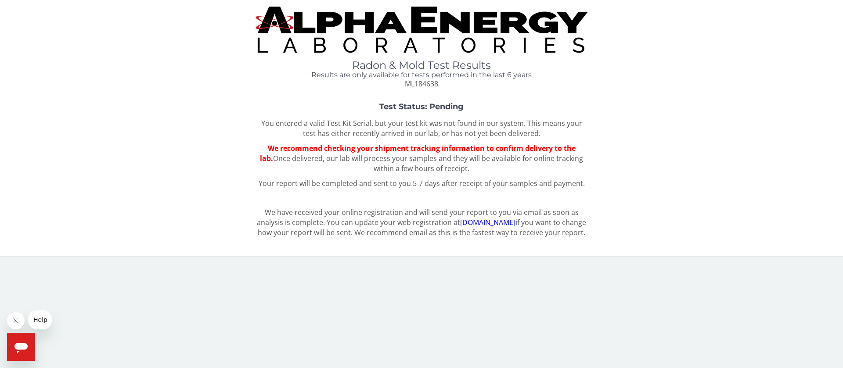
click at [392, 144] on span "We recommend checking your shipment tracking information to confirm delivery to…" at bounding box center [418, 154] width 316 height 20
click at [402, 151] on span "We recommend checking your shipment tracking information to confirm delivery to…" at bounding box center [418, 154] width 316 height 20
click at [320, 36] on img at bounding box center [421, 30] width 332 height 46
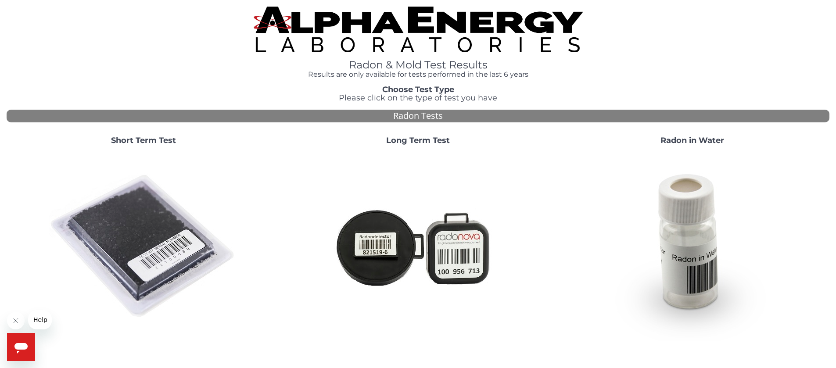
click at [457, 34] on img at bounding box center [418, 30] width 329 height 46
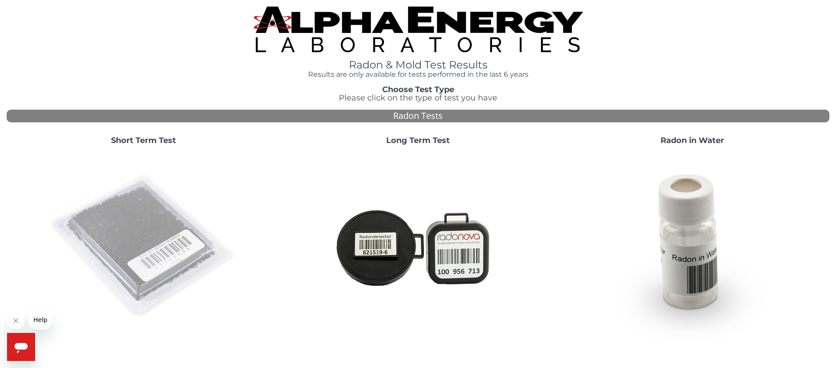
click at [152, 229] on img at bounding box center [143, 246] width 189 height 189
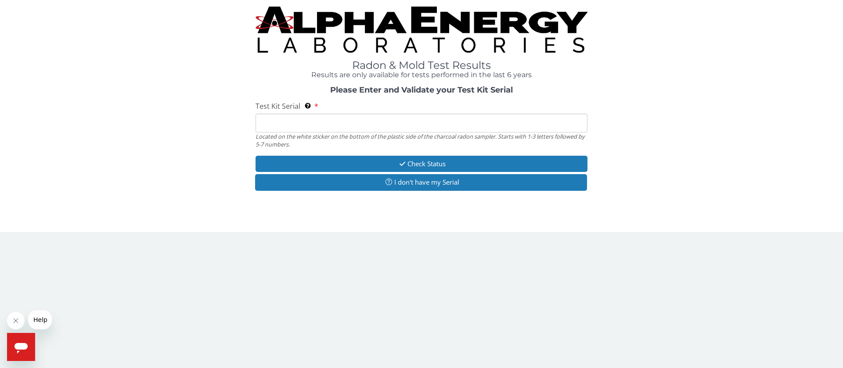
click at [295, 121] on input "Test Kit Serial Located on the white sticker on the bottom of the plastic side …" at bounding box center [421, 123] width 332 height 19
click at [364, 124] on input "Test Kit Serial Located on the white sticker on the bottom of the plastic side …" at bounding box center [421, 123] width 332 height 19
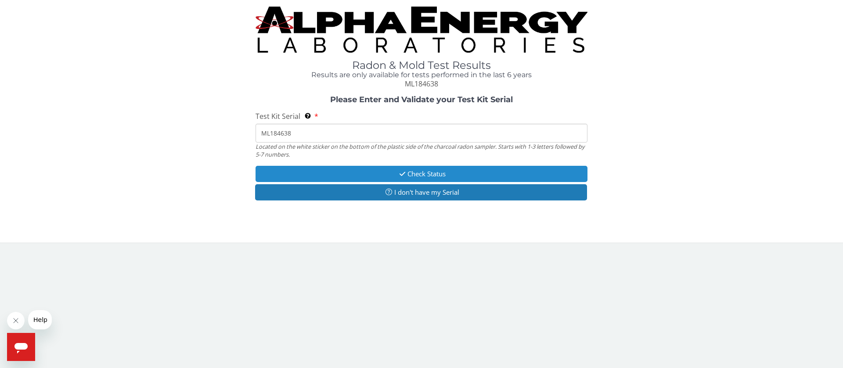
type input "ML184638"
click at [456, 176] on button "Check Status" at bounding box center [421, 174] width 332 height 16
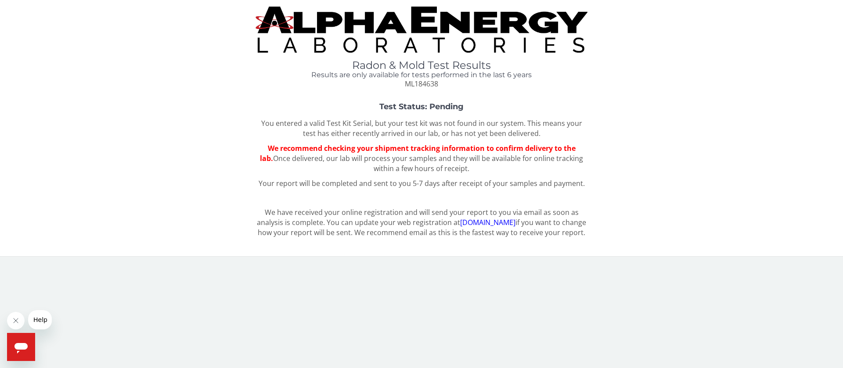
click at [421, 147] on span "We recommend checking your shipment tracking information to confirm delivery to…" at bounding box center [418, 154] width 316 height 20
click at [420, 183] on p "Your report will be completed and sent to you 5-7 days after receipt of your sa…" at bounding box center [421, 184] width 332 height 10
click at [411, 222] on p "We have received your online registration and will send your report to you via …" at bounding box center [421, 223] width 332 height 30
click at [364, 232] on p "We have received your online registration and will send your report to you via …" at bounding box center [421, 223] width 332 height 30
click at [413, 153] on span "We recommend checking your shipment tracking information to confirm delivery to…" at bounding box center [418, 154] width 316 height 20
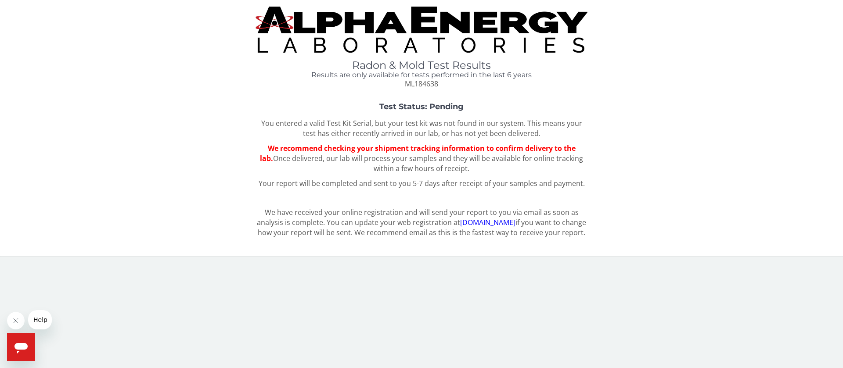
click at [44, 322] on span "Help" at bounding box center [40, 319] width 14 height 7
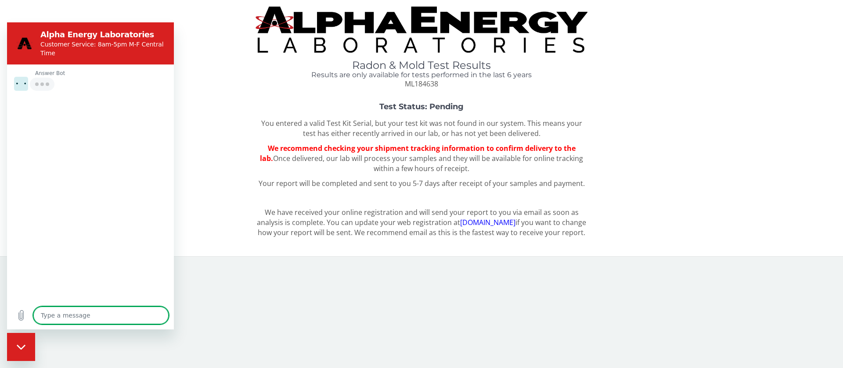
click at [74, 318] on textarea at bounding box center [100, 316] width 135 height 18
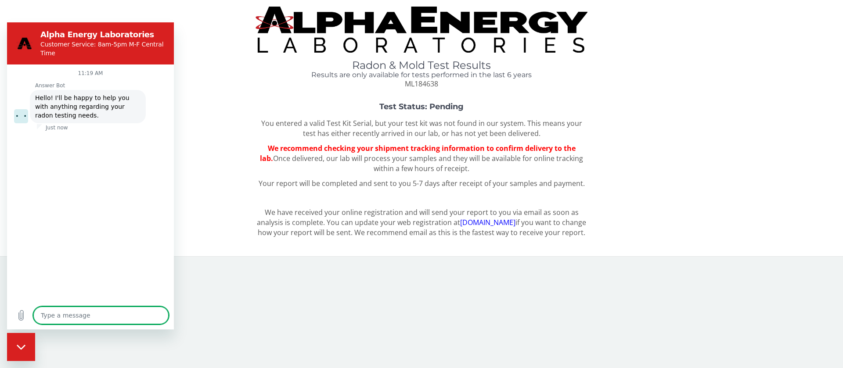
type textarea "x"
type textarea "w"
type textarea "x"
type textarea "wh"
type textarea "x"
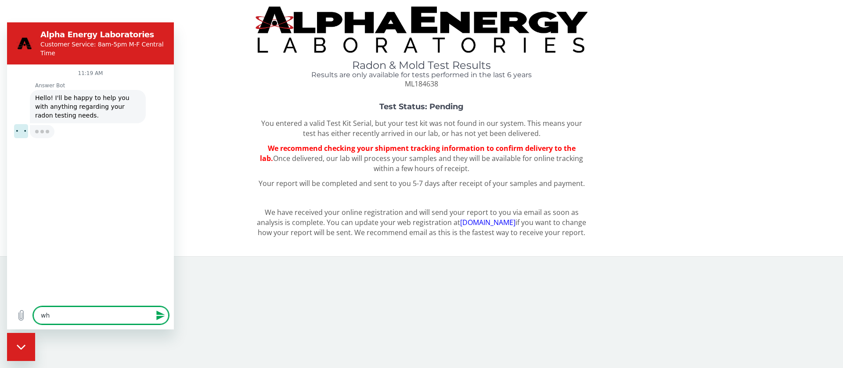
type textarea "whr"
type textarea "x"
type textarea "whre"
type textarea "x"
type textarea "whrer"
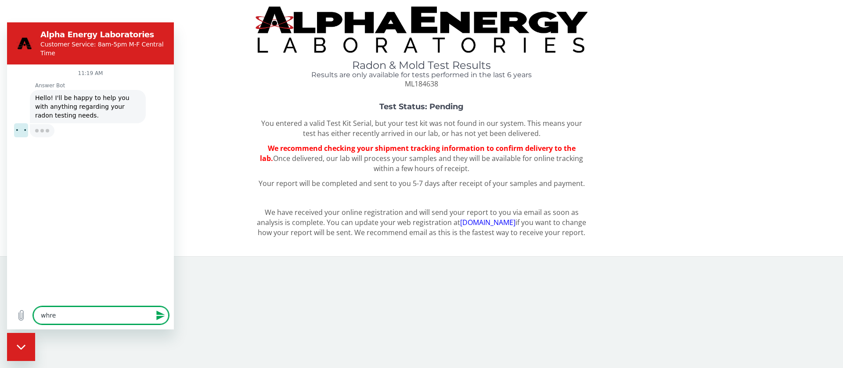
type textarea "x"
type textarea "whre"
type textarea "x"
type textarea "whr"
type textarea "x"
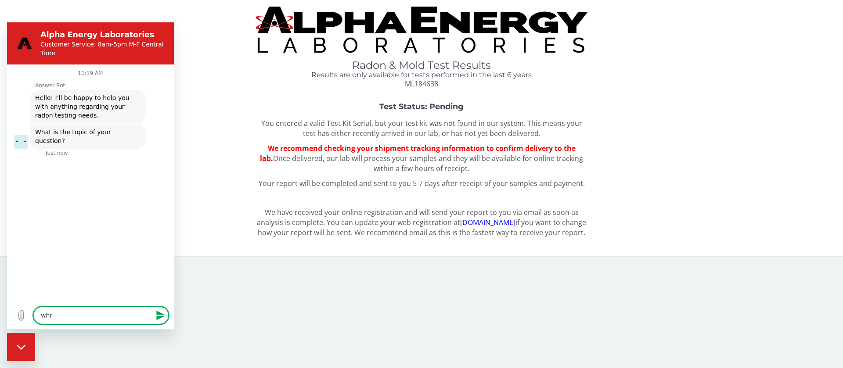
type textarea "wh"
type textarea "x"
type textarea "whe"
type textarea "x"
type textarea "wher"
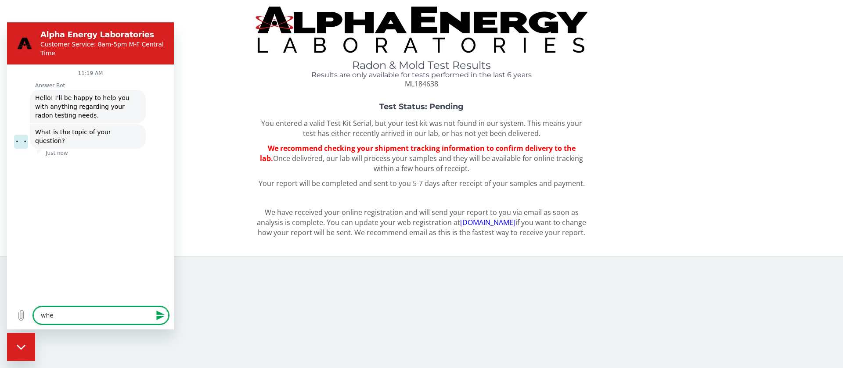
type textarea "x"
type textarea "where"
type textarea "x"
type textarea "where"
type textarea "x"
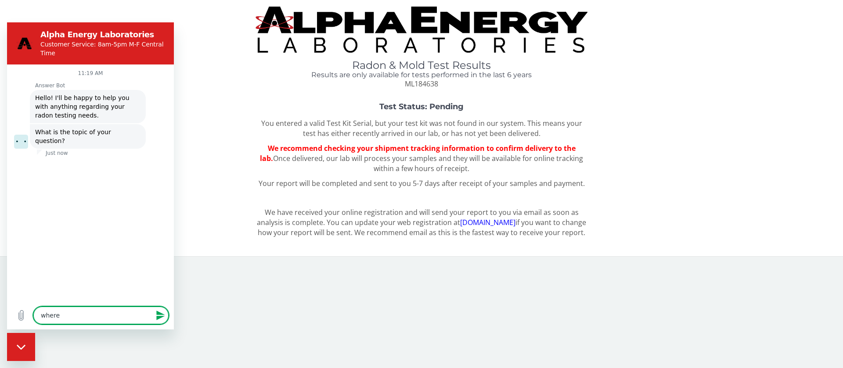
type textarea "where d"
type textarea "x"
type textarea "where do"
type textarea "x"
type textarea "where do"
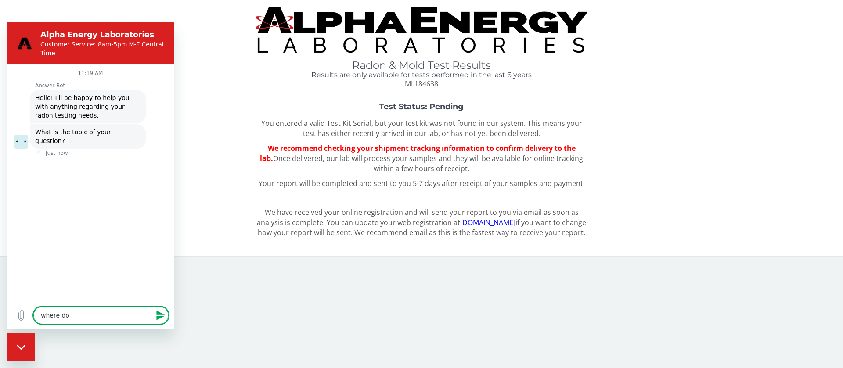
type textarea "x"
type textarea "where do i"
type textarea "x"
type textarea "where do i"
type textarea "x"
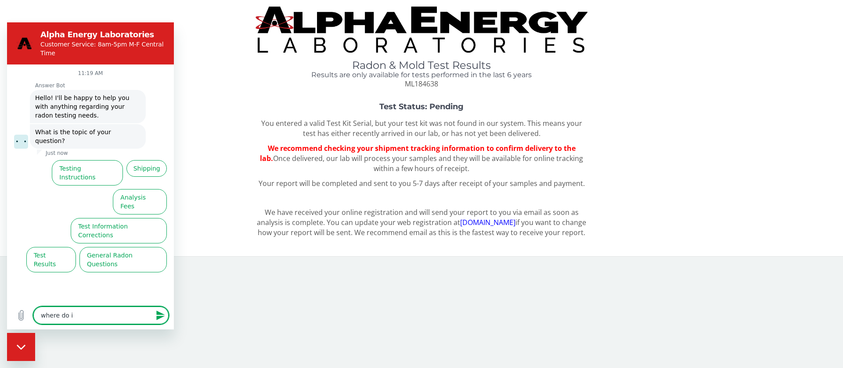
type textarea "where do i e"
type textarea "x"
type textarea "where do i en"
type textarea "x"
type textarea "where do i ent"
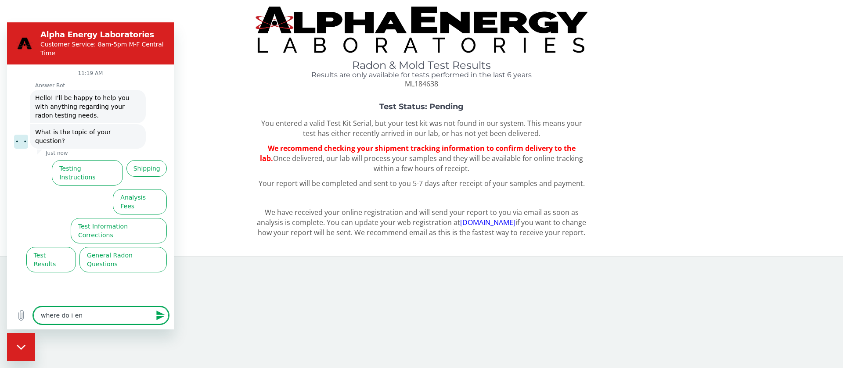
type textarea "x"
type textarea "where do i ente"
type textarea "x"
type textarea "where do i enter"
type textarea "x"
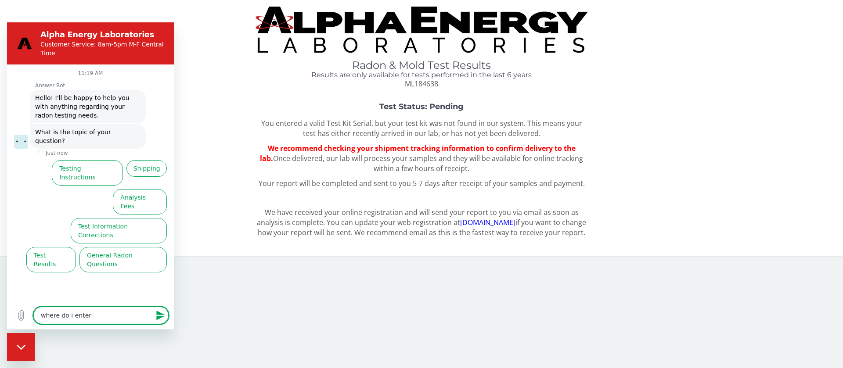
type textarea "where do i enter"
type textarea "x"
type textarea "where do i enter t"
type textarea "x"
type textarea "where do i enter tr"
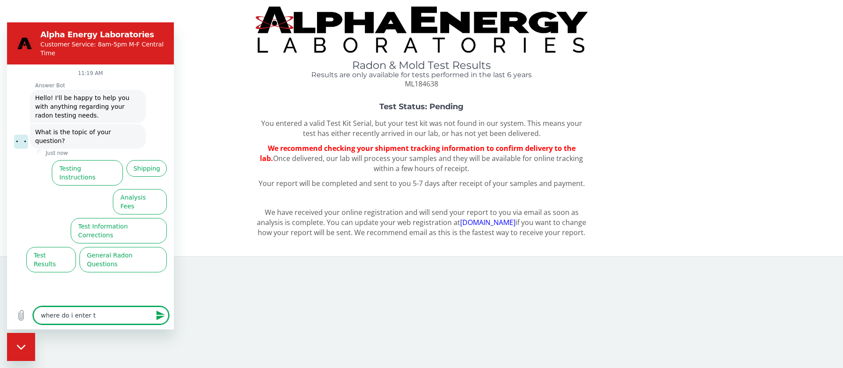
type textarea "x"
type textarea "where do i enter tra"
type textarea "x"
type textarea "where do i enter trac"
type textarea "x"
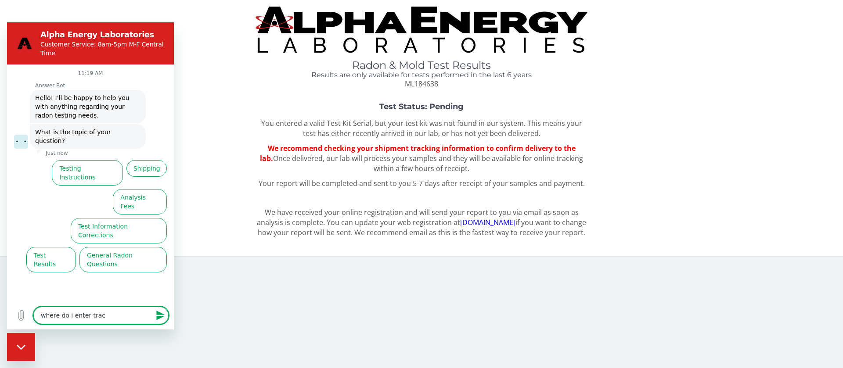
type textarea "where do i enter track"
type textarea "x"
type textarea "where do i enter tracki"
type textarea "x"
type textarea "where do i enter trackin"
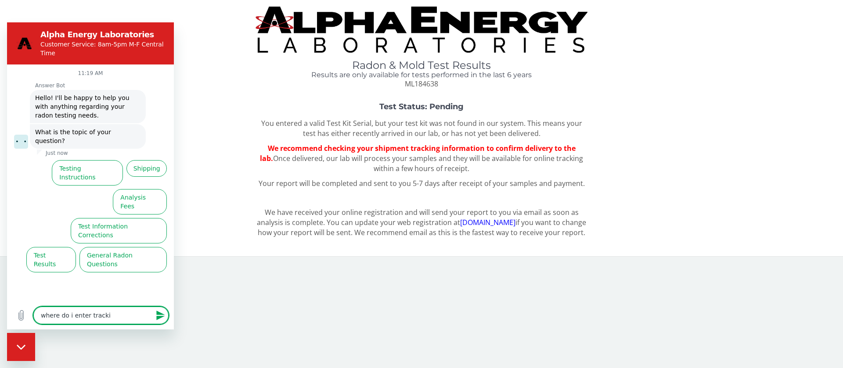
type textarea "x"
type textarea "where do i enter tracking"
type textarea "x"
type textarea "where do i enter tracking"
type textarea "x"
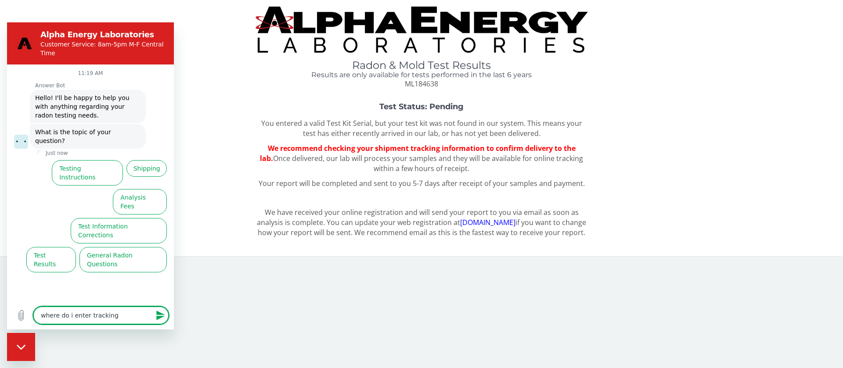
type textarea "where do i enter tracking i"
type textarea "x"
type textarea "where do i enter tracking in"
type textarea "x"
type textarea "where do i enter tracking inf"
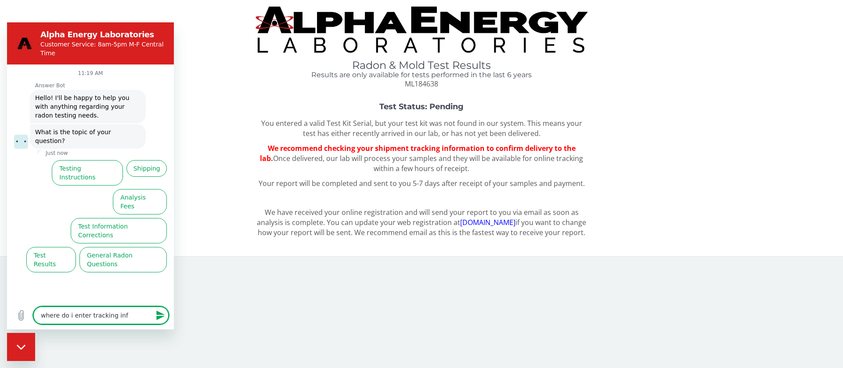
type textarea "x"
type textarea "where do i enter tracking info"
type textarea "x"
type textarea "where do i enter tracking infor"
type textarea "x"
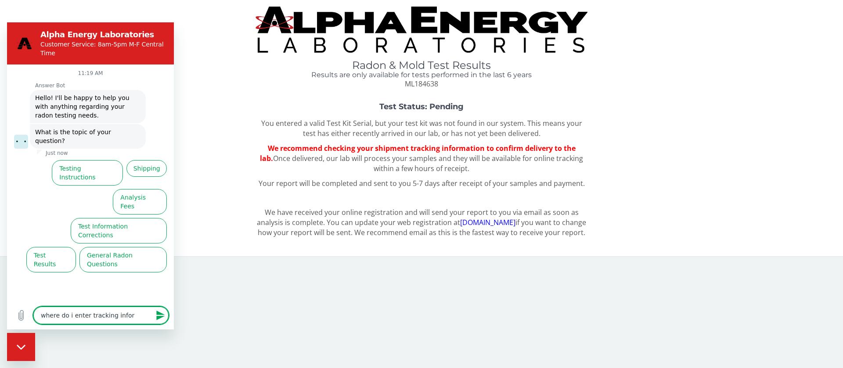
type textarea "where do i enter tracking inform"
type textarea "x"
type textarea "where do i enter tracking informa"
type textarea "x"
type textarea "where do i enter tracking informat"
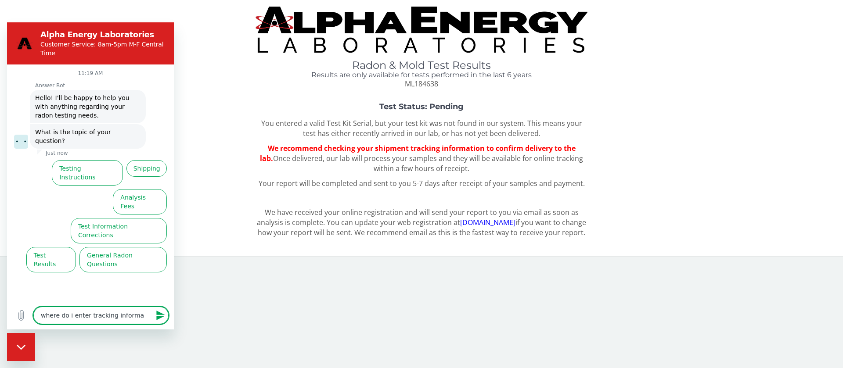
type textarea "x"
type textarea "where do i enter tracking informati"
type textarea "x"
type textarea "where do i enter tracking informatio"
type textarea "x"
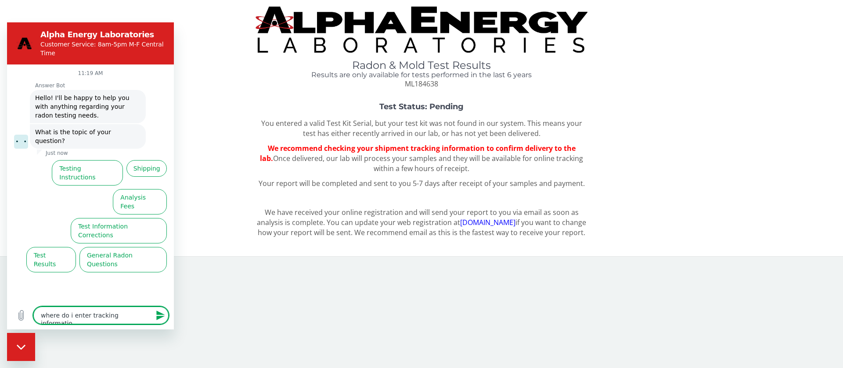
type textarea "where do i enter tracking information"
type textarea "x"
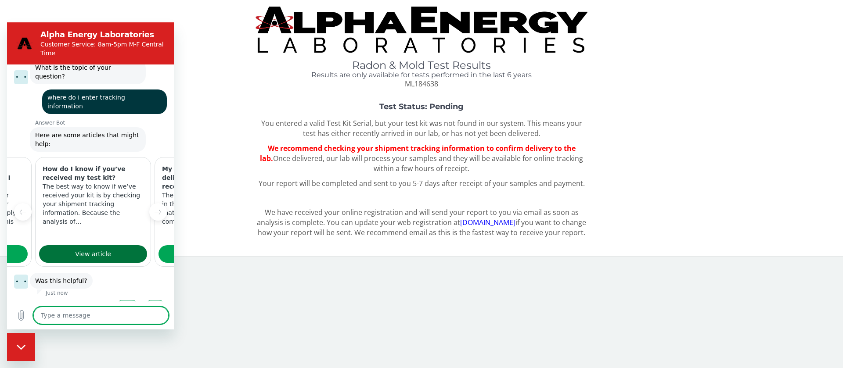
scroll to position [0, 113]
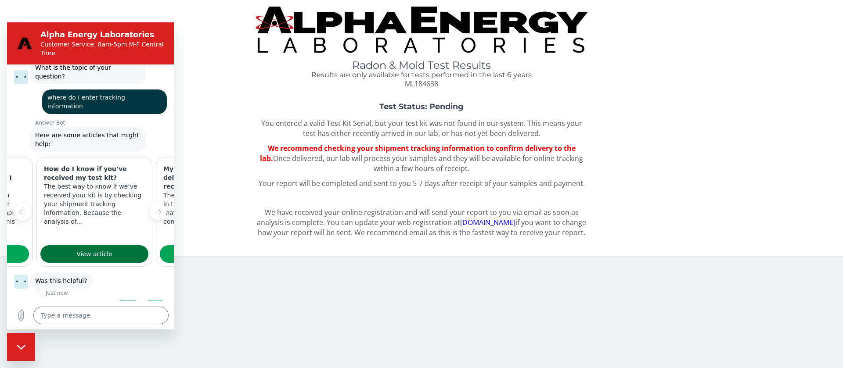
click at [76, 249] on span "View article" at bounding box center [94, 254] width 36 height 11
click at [160, 245] on link "View article" at bounding box center [214, 254] width 108 height 18
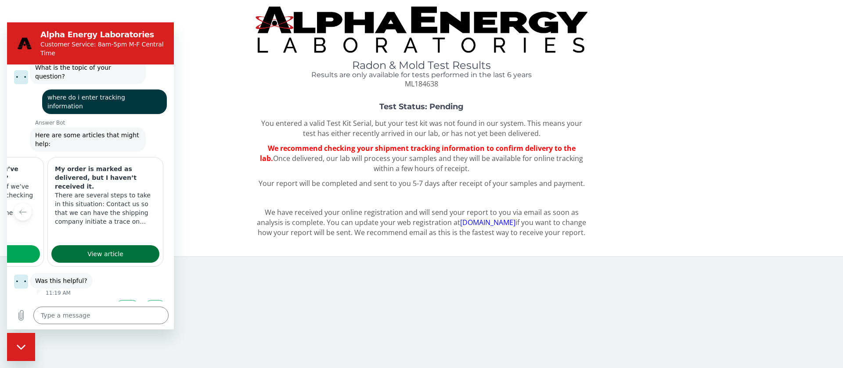
type textarea "x"
